Goal: Information Seeking & Learning: Learn about a topic

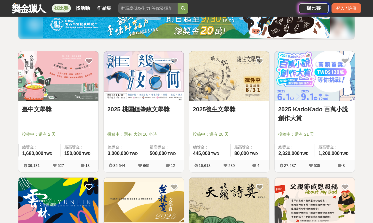
scroll to position [79, 0]
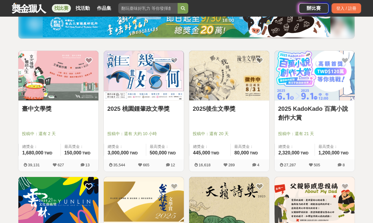
click at [49, 110] on link "臺中文學獎" at bounding box center [58, 108] width 73 height 9
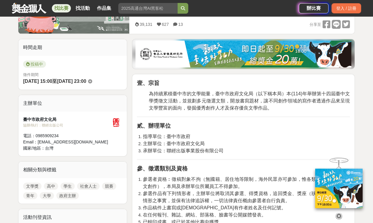
scroll to position [137, 0]
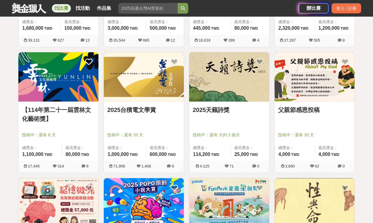
scroll to position [204, 0]
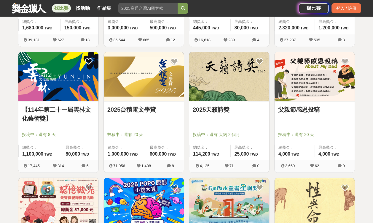
click at [142, 111] on link "2025台積電文學賞" at bounding box center [143, 109] width 73 height 9
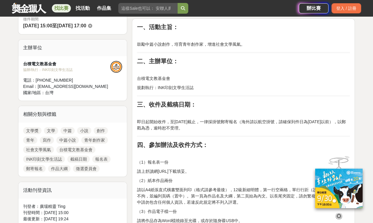
scroll to position [181, 0]
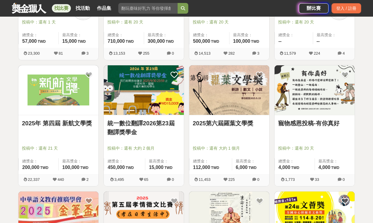
scroll to position [442, 0]
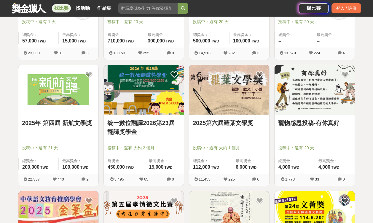
click at [38, 124] on link "2025年 第四屆 新航文學獎" at bounding box center [58, 122] width 73 height 9
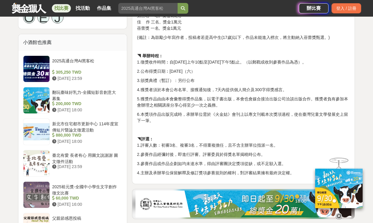
scroll to position [450, 0]
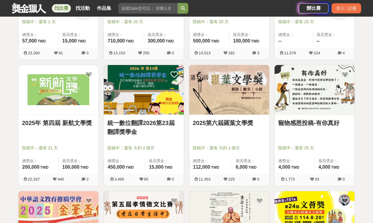
scroll to position [444, 0]
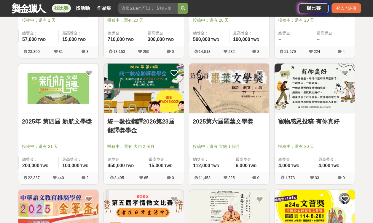
click at [163, 123] on link "統一數位翻譯2026第23屆翻譯獎學金" at bounding box center [143, 126] width 73 height 18
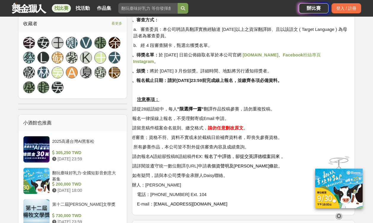
scroll to position [460, 0]
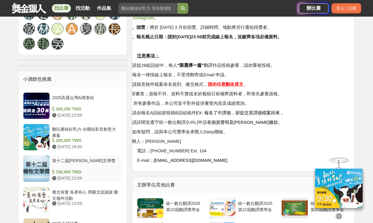
click at [66, 167] on div "第十二屆楊牧文學獎" at bounding box center [86, 162] width 68 height 11
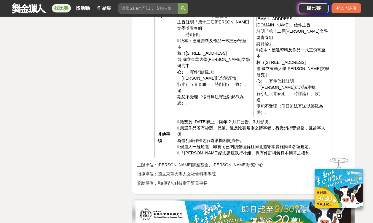
scroll to position [1141, 0]
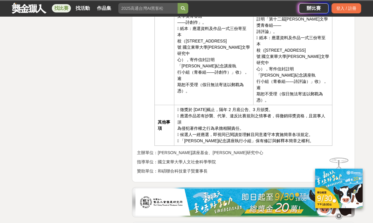
scroll to position [825, 0]
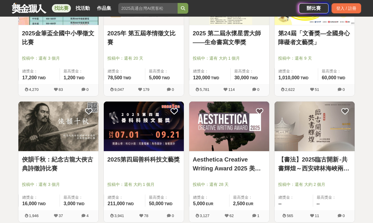
scroll to position [660, 0]
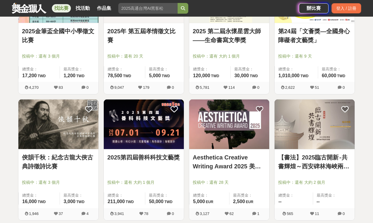
click at [157, 131] on img at bounding box center [144, 123] width 80 height 49
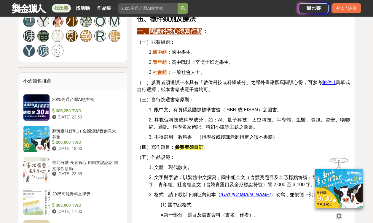
scroll to position [469, 0]
click at [332, 80] on u "附件 1" at bounding box center [328, 82] width 13 height 5
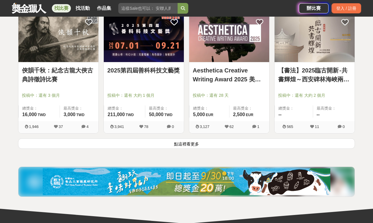
scroll to position [745, 0]
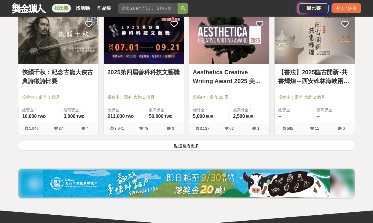
click at [196, 145] on button "點這裡看更多" at bounding box center [186, 145] width 337 height 10
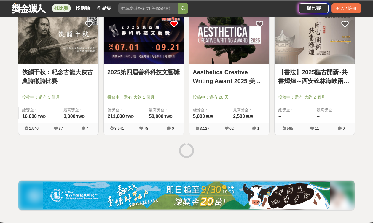
click at [173, 24] on icon at bounding box center [173, 23] width 7 height 7
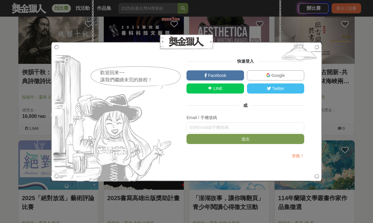
click at [249, 195] on div "歡迎回來~~ 讓我們繼續未完的旅程！ 快速登入 Facebook Google LINE Twitter 或 Email / 手機號碼 送出 求救！" at bounding box center [186, 111] width 373 height 223
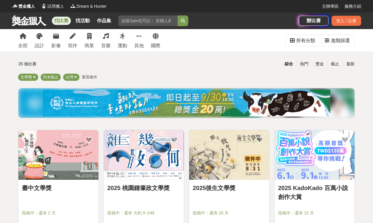
click at [135, 144] on img at bounding box center [144, 154] width 80 height 49
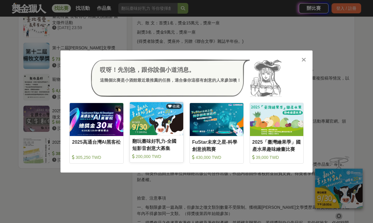
scroll to position [716, 0]
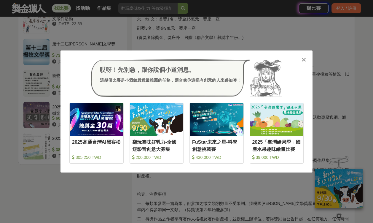
click at [304, 60] on icon at bounding box center [303, 60] width 4 height 6
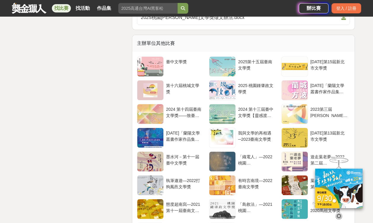
scroll to position [1054, 0]
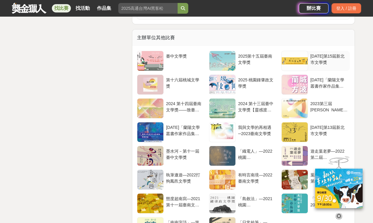
click at [321, 57] on div "2025年第15屆新北市文學獎" at bounding box center [328, 58] width 37 height 11
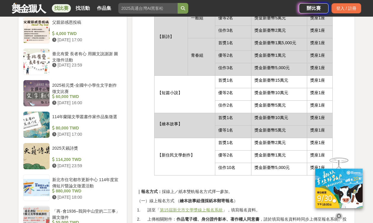
scroll to position [570, 0]
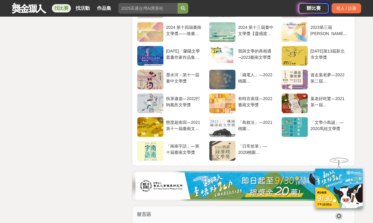
scroll to position [1130, 0]
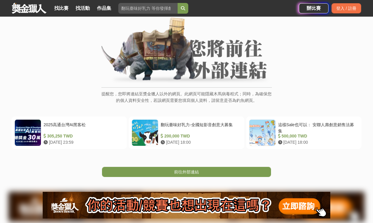
scroll to position [54, 0]
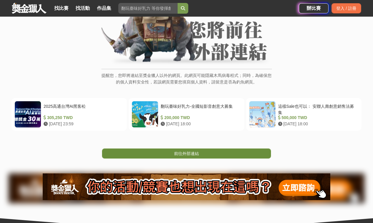
click at [202, 153] on link "前往外部連結" at bounding box center [186, 153] width 169 height 10
